Goal: Navigation & Orientation: Go to known website

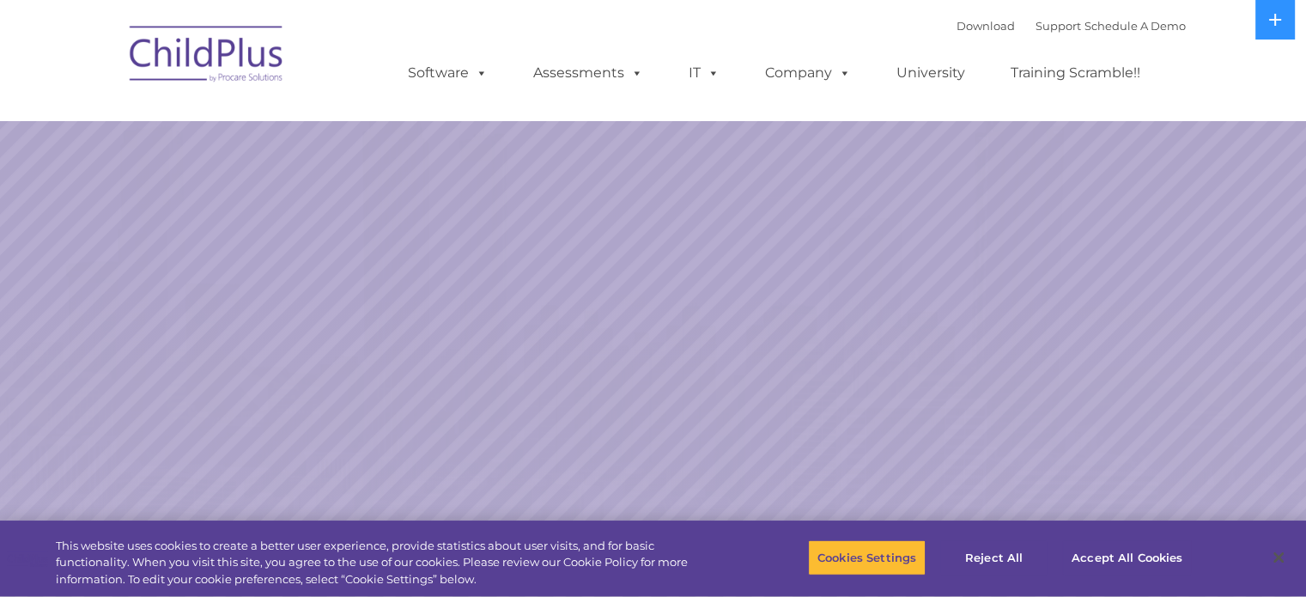
select select "MEDIUM"
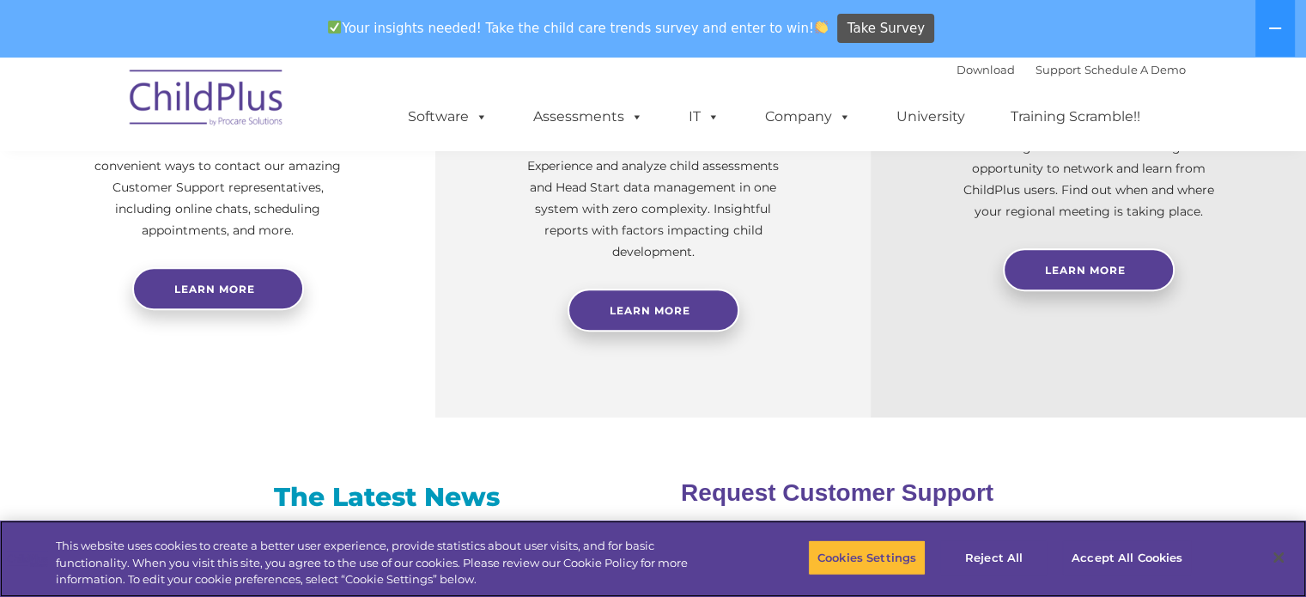
scroll to position [752, 0]
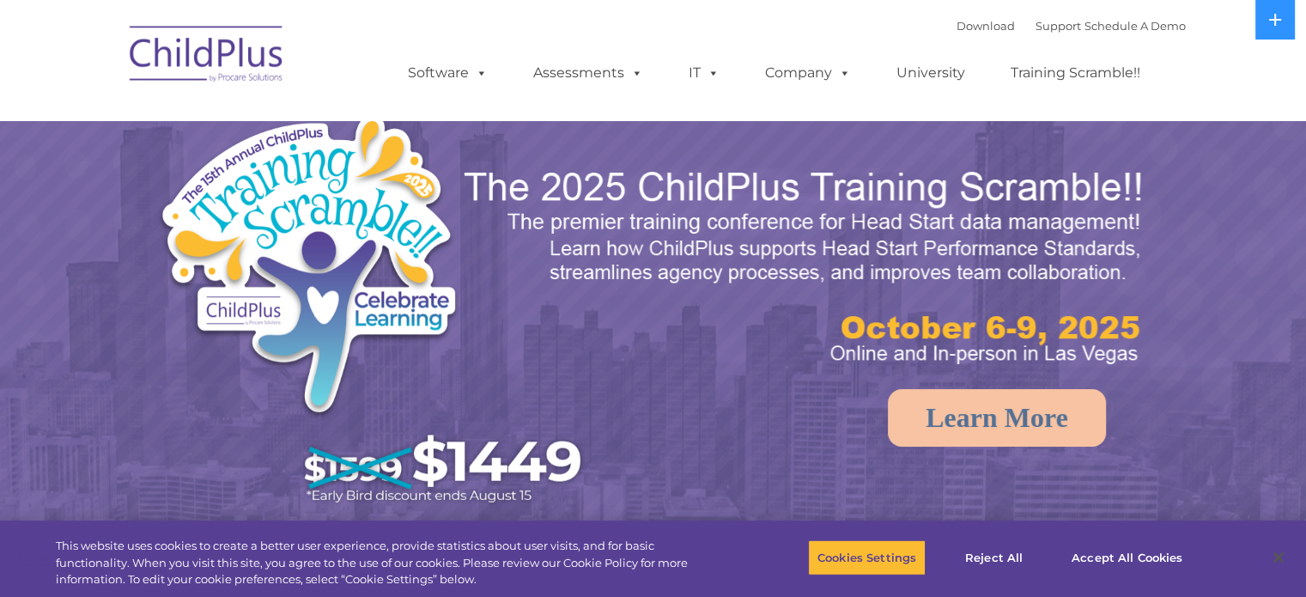
select select "MEDIUM"
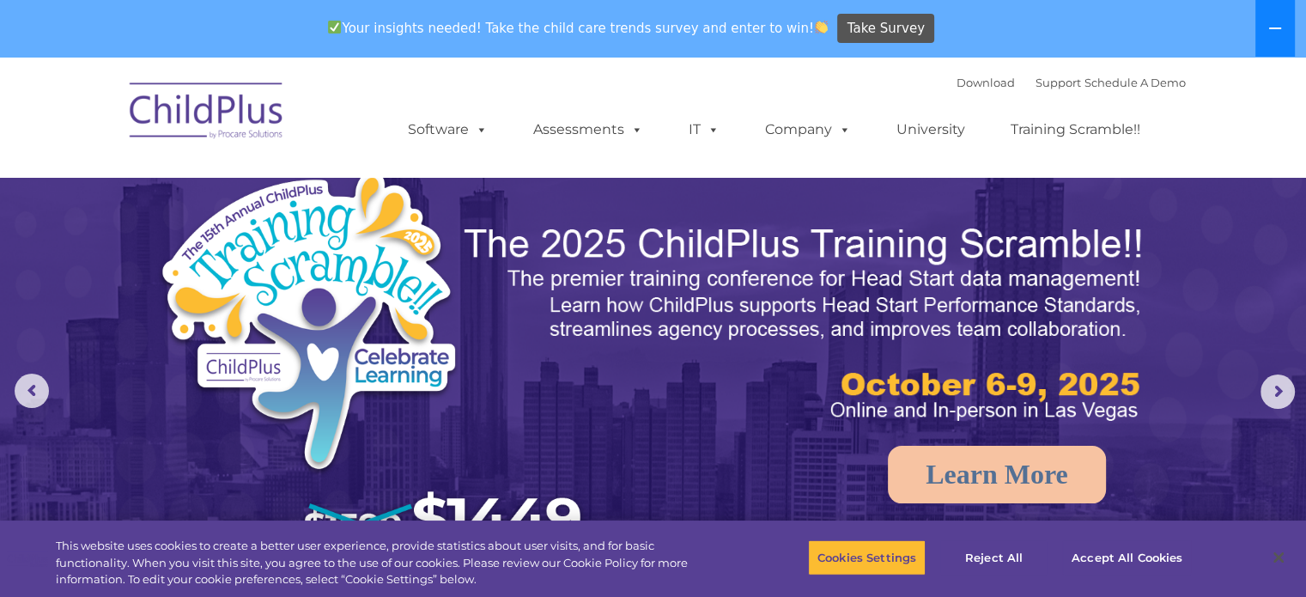
click at [1269, 20] on button at bounding box center [1276, 28] width 40 height 57
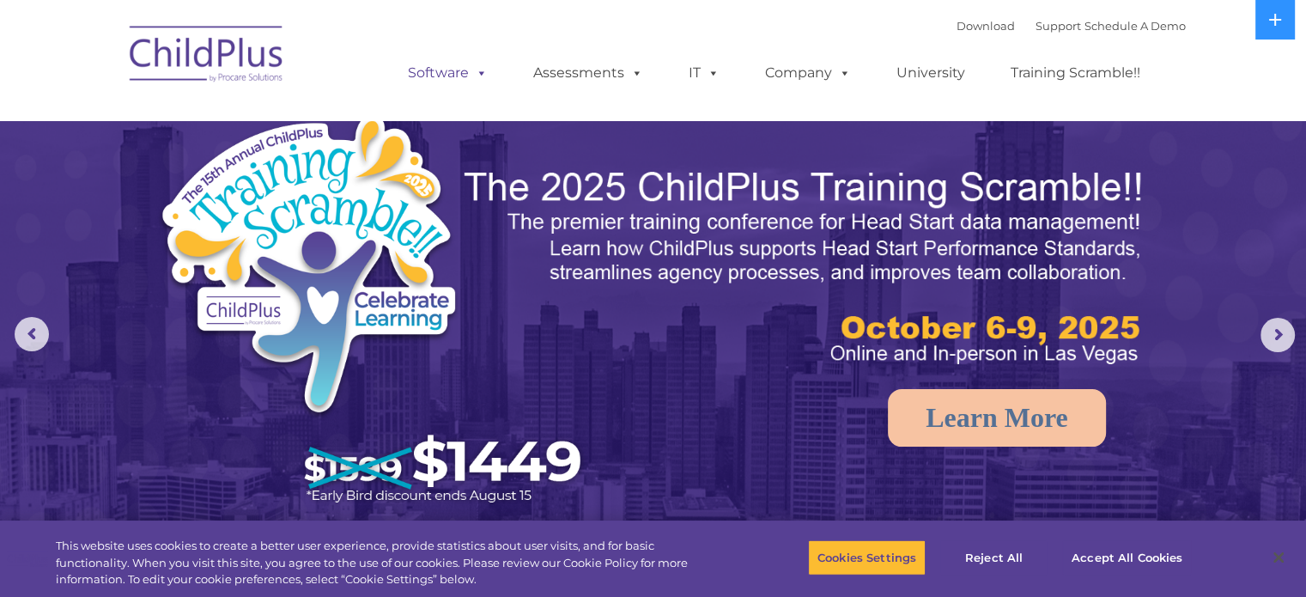
click at [484, 69] on span at bounding box center [478, 72] width 19 height 16
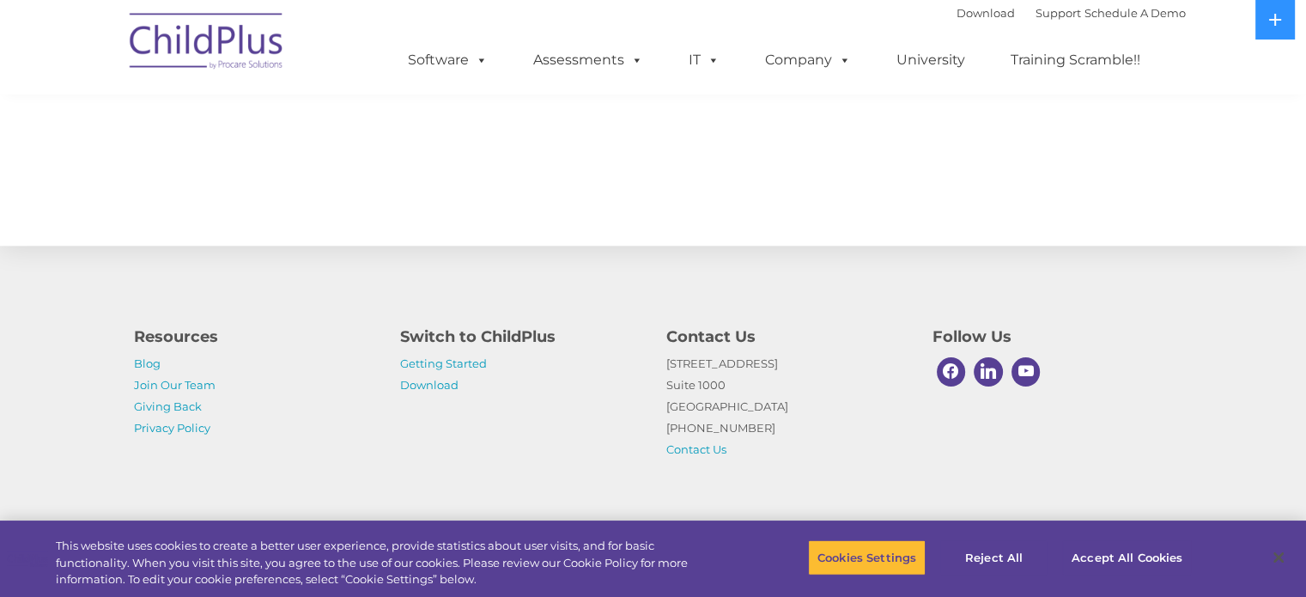
scroll to position [1916, 0]
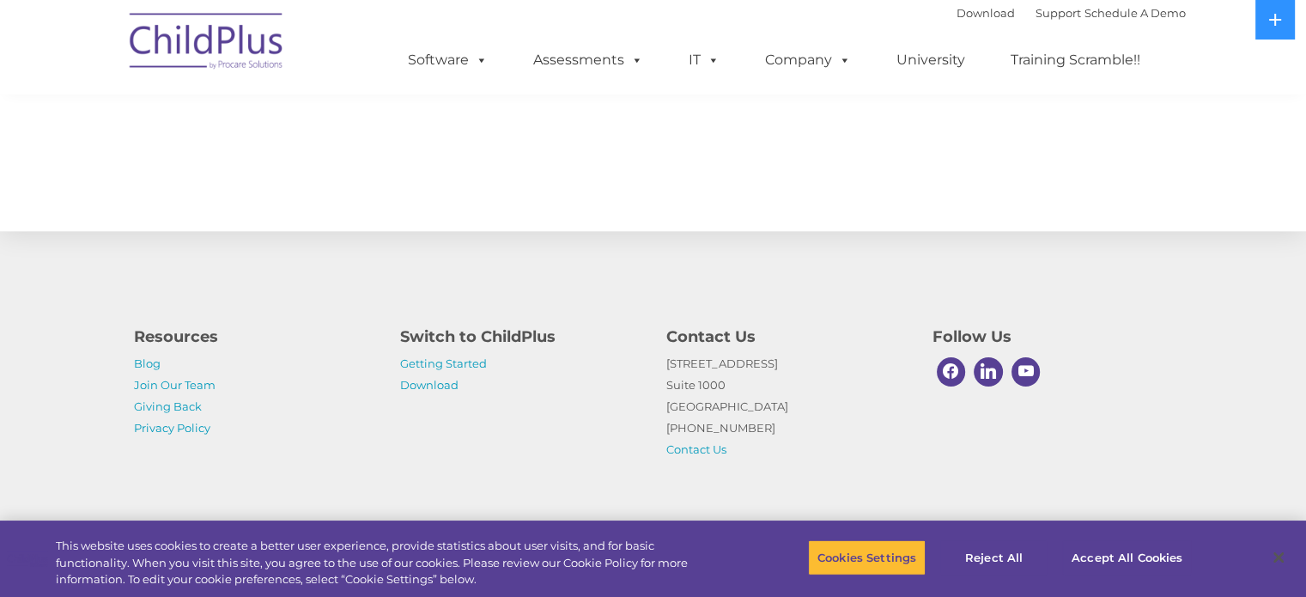
click at [151, 32] on img at bounding box center [207, 44] width 172 height 86
